Goal: Navigation & Orientation: Find specific page/section

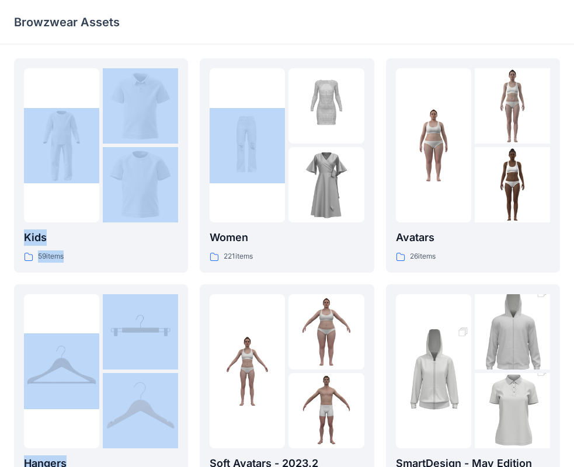
click at [205, 0] on html "Browzwear Assets Kids 59 items Hangers 6 items Meshcapade Animated Avatars 8 it…" at bounding box center [287, 379] width 574 height 758
click at [247, 25] on div "Browzwear Assets" at bounding box center [241, 22] width 455 height 16
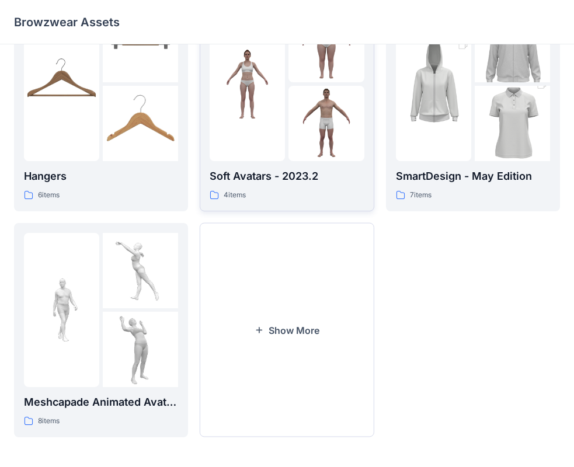
scroll to position [290, 0]
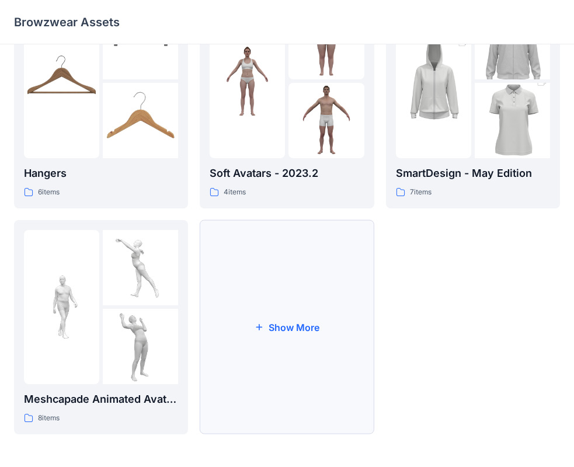
click at [277, 303] on button "Show More" at bounding box center [287, 327] width 174 height 214
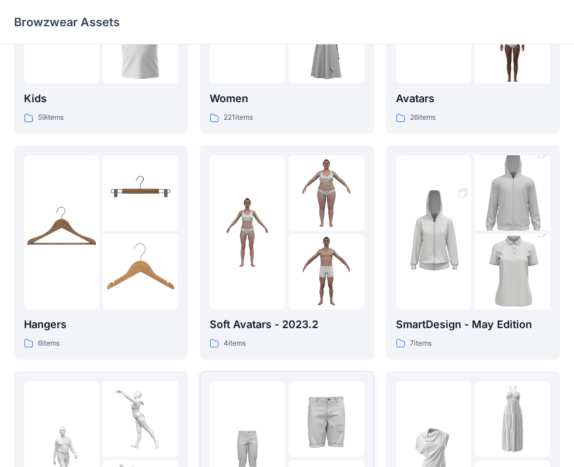
scroll to position [0, 0]
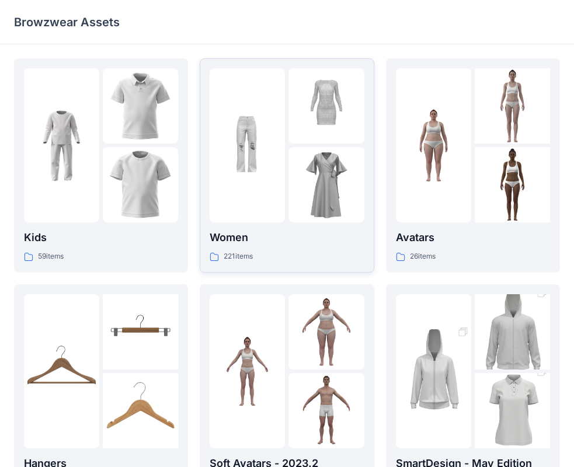
click at [251, 223] on div "Women 221 items" at bounding box center [287, 165] width 154 height 195
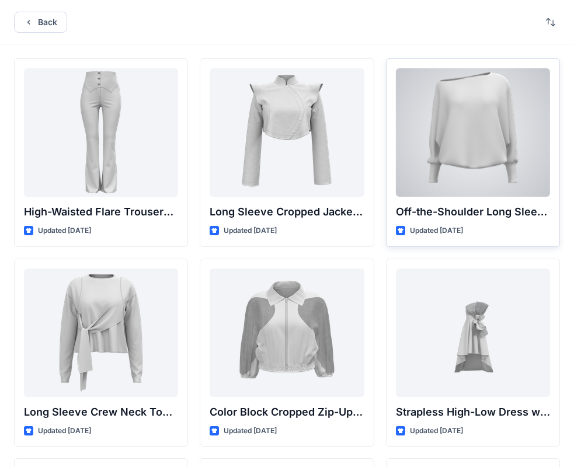
click at [489, 152] on div at bounding box center [473, 132] width 154 height 128
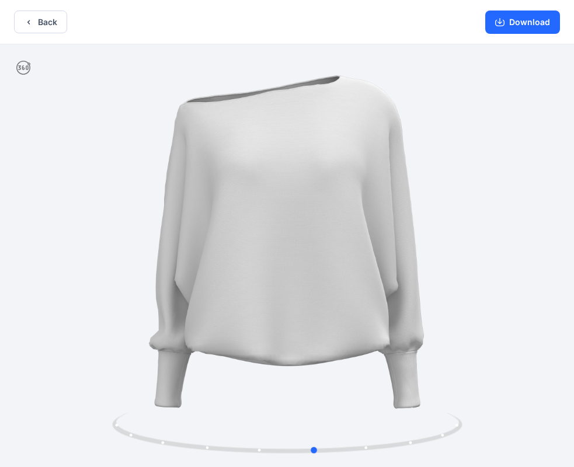
drag, startPoint x: 413, startPoint y: 440, endPoint x: 88, endPoint y: 436, distance: 325.4
click at [88, 435] on div at bounding box center [287, 256] width 574 height 425
click at [55, 29] on button "Back" at bounding box center [40, 22] width 53 height 23
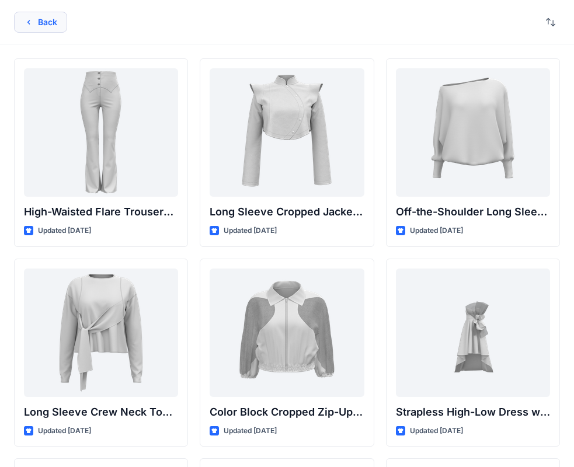
click at [44, 28] on button "Back" at bounding box center [40, 22] width 53 height 21
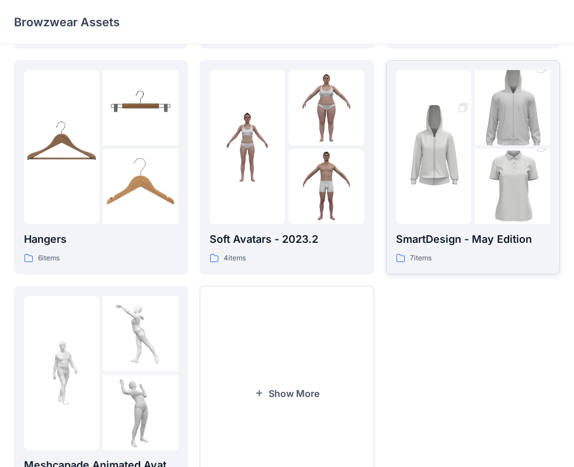
scroll to position [234, 0]
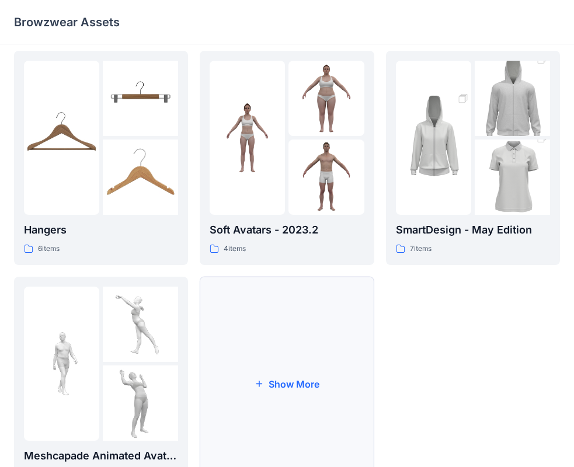
click at [245, 362] on button "Show More" at bounding box center [287, 384] width 174 height 214
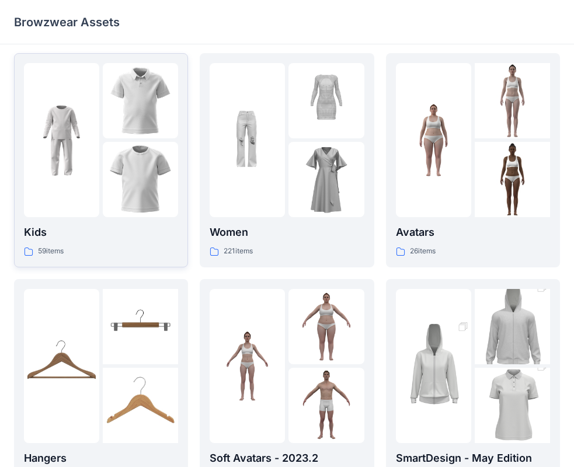
scroll to position [0, 0]
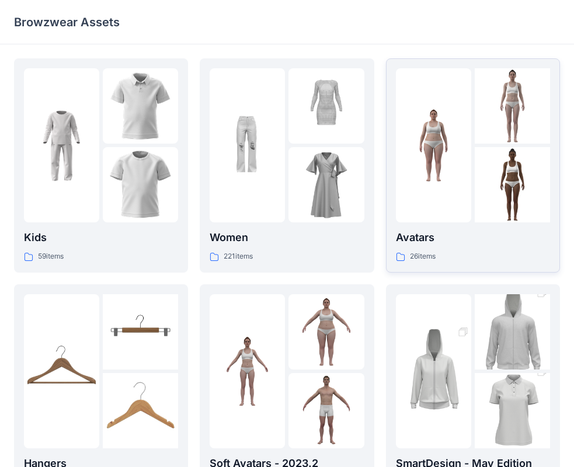
click at [462, 123] on img at bounding box center [433, 145] width 75 height 75
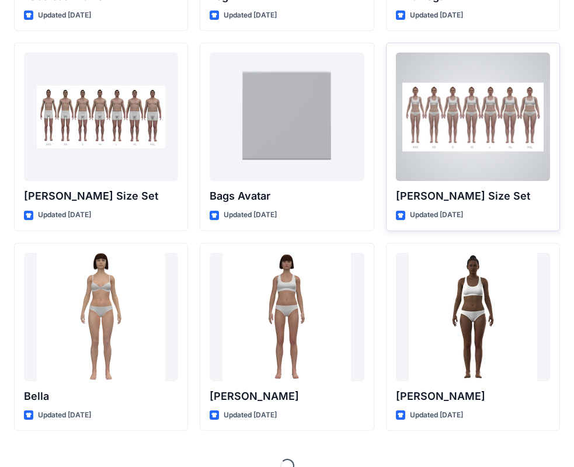
scroll to position [1236, 0]
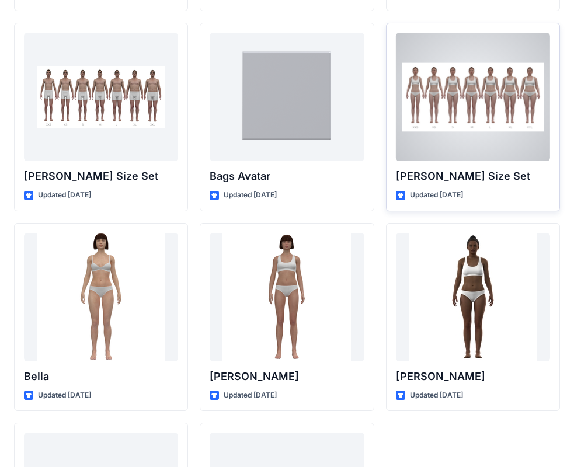
click at [488, 114] on div at bounding box center [473, 97] width 154 height 128
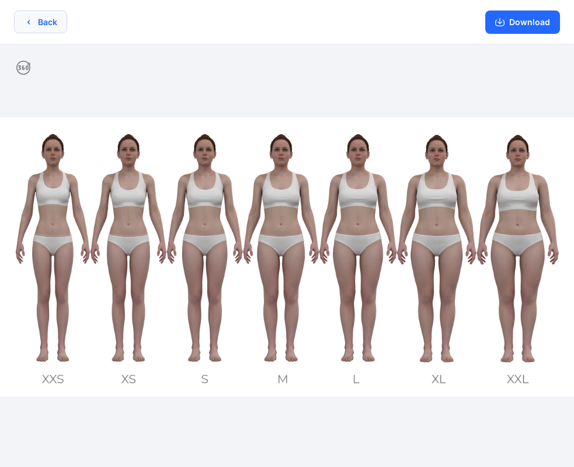
click at [61, 30] on button "Back" at bounding box center [40, 22] width 53 height 23
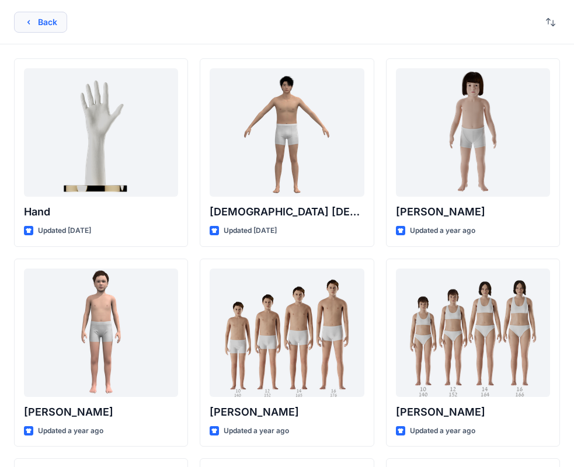
click at [44, 26] on button "Back" at bounding box center [40, 22] width 53 height 21
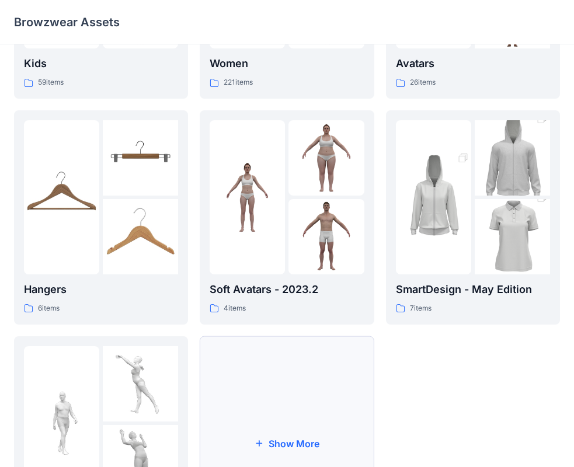
scroll to position [173, 0]
click at [114, 218] on img at bounding box center [140, 237] width 75 height 75
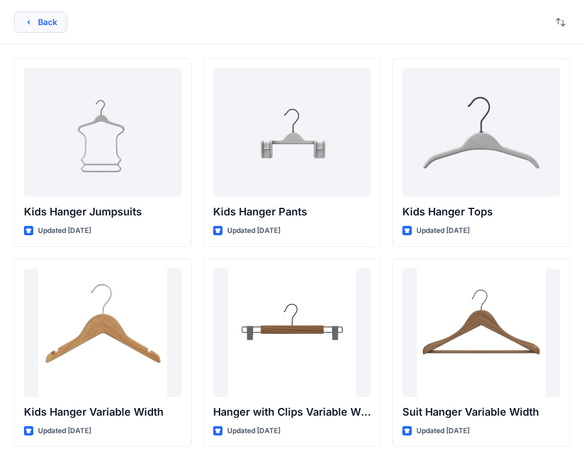
click at [56, 12] on button "Back" at bounding box center [40, 22] width 53 height 21
